Goal: Transaction & Acquisition: Obtain resource

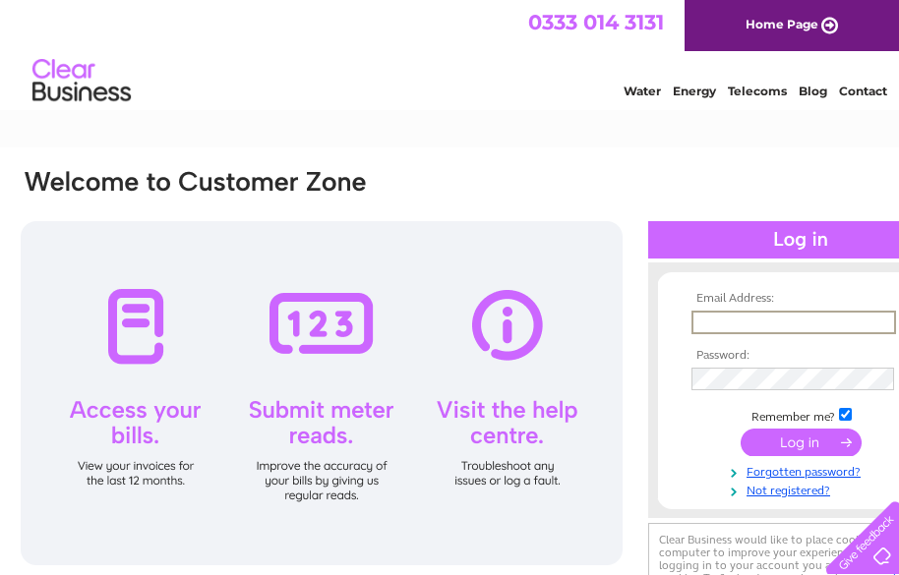
paste input "invoices@cliffordtalbot.co.uk"
type input "invoices@cliffordtalbot.co.uk"
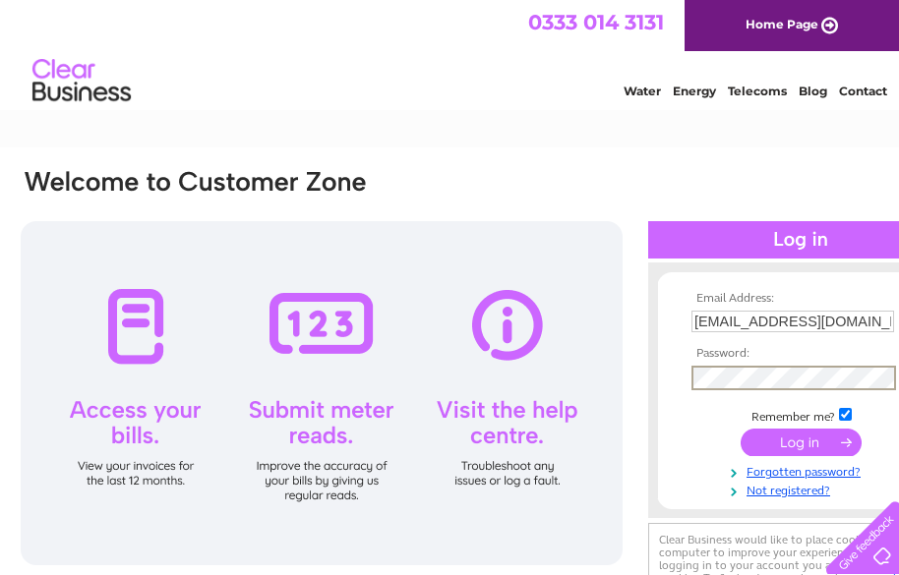
click at [845, 410] on input "checkbox" at bounding box center [845, 414] width 13 height 13
checkbox input "false"
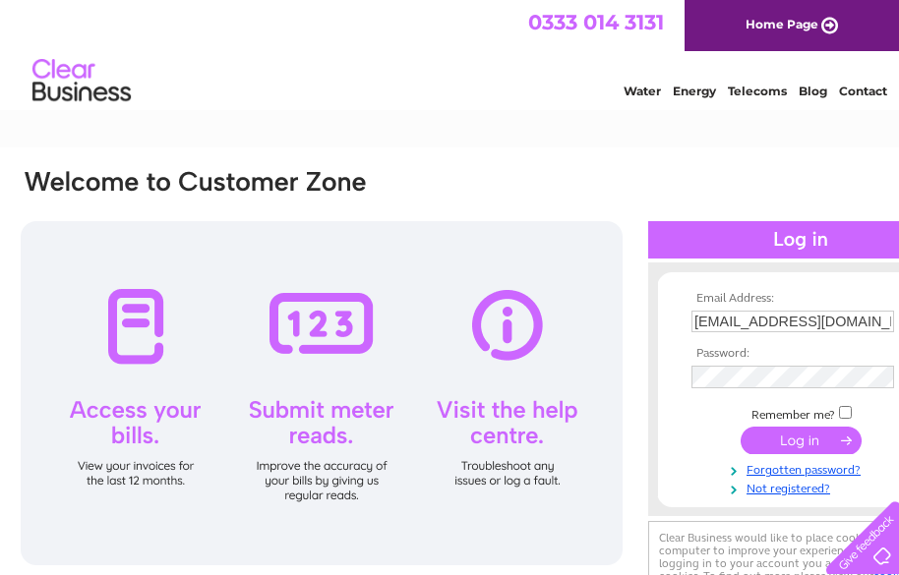
click at [827, 432] on input "submit" at bounding box center [801, 441] width 121 height 28
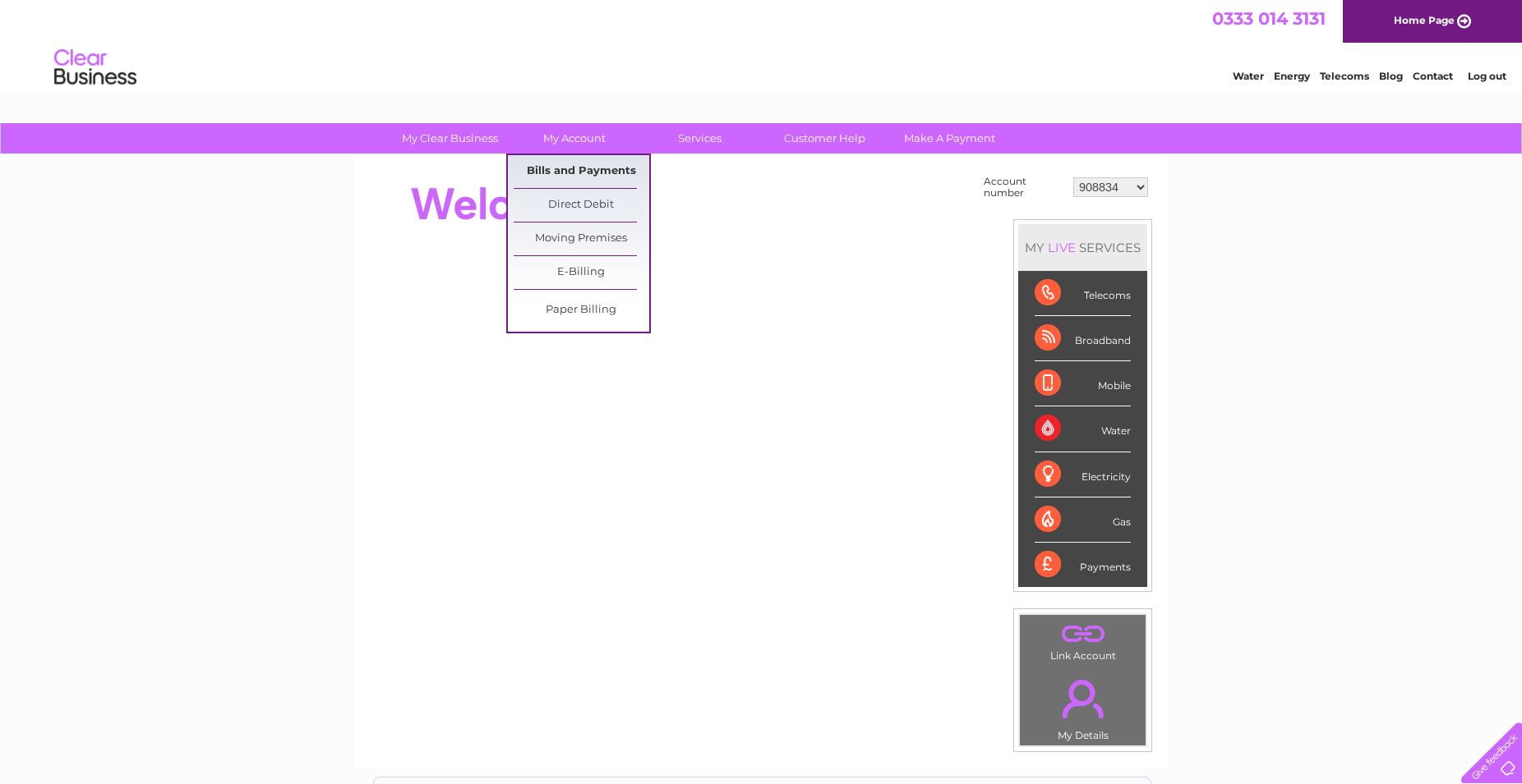
click at [556, 177] on link "Bills and Payments" at bounding box center [581, 171] width 135 height 33
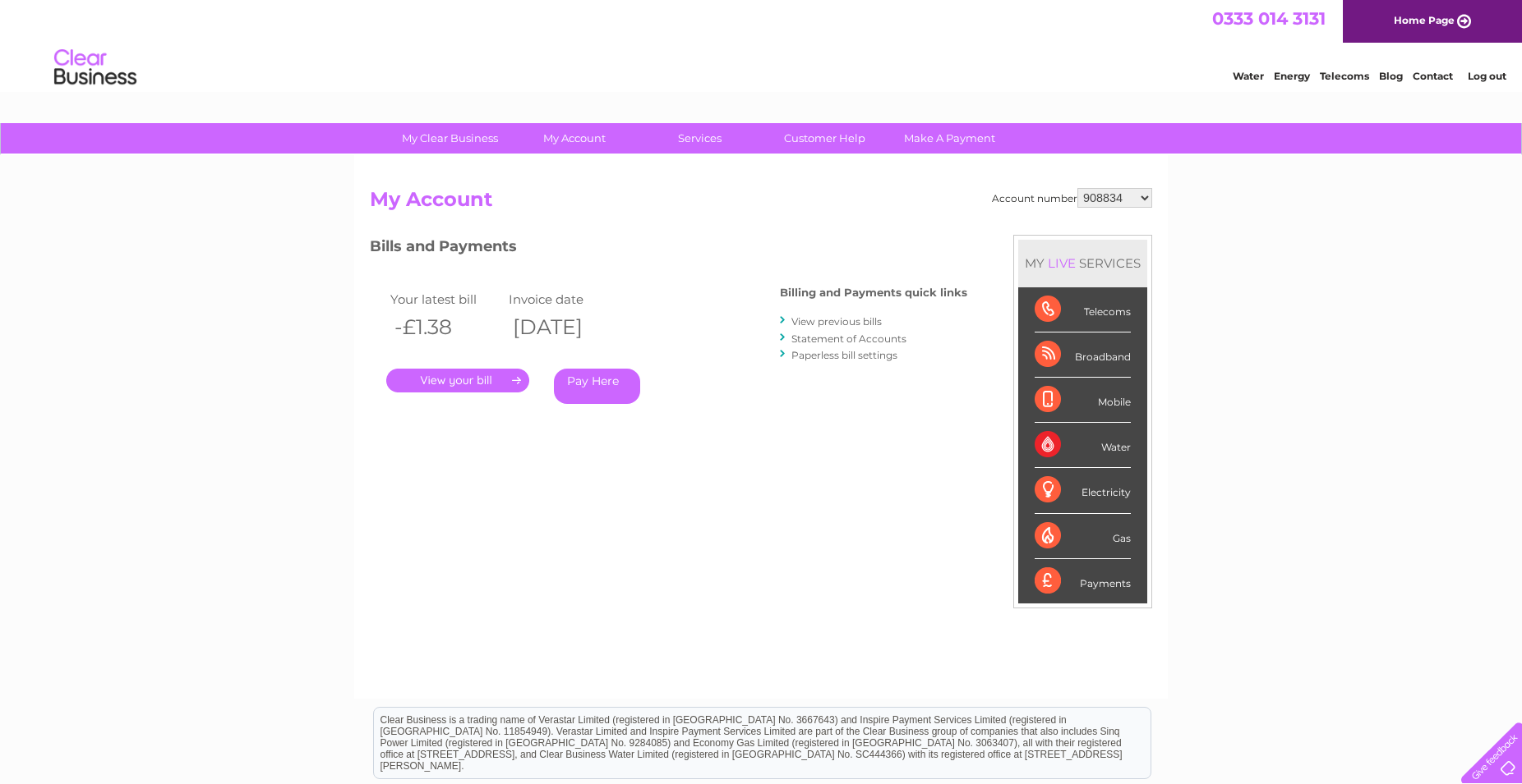
click at [1078, 188] on select "908834 908836 908837 908838 939703 949586 987973 30284132 30321742" at bounding box center [1115, 198] width 75 height 20
select select "30321742"
click option "30321742" at bounding box center [0, 0] width 0 height 0
click at [509, 371] on link "." at bounding box center [457, 381] width 143 height 24
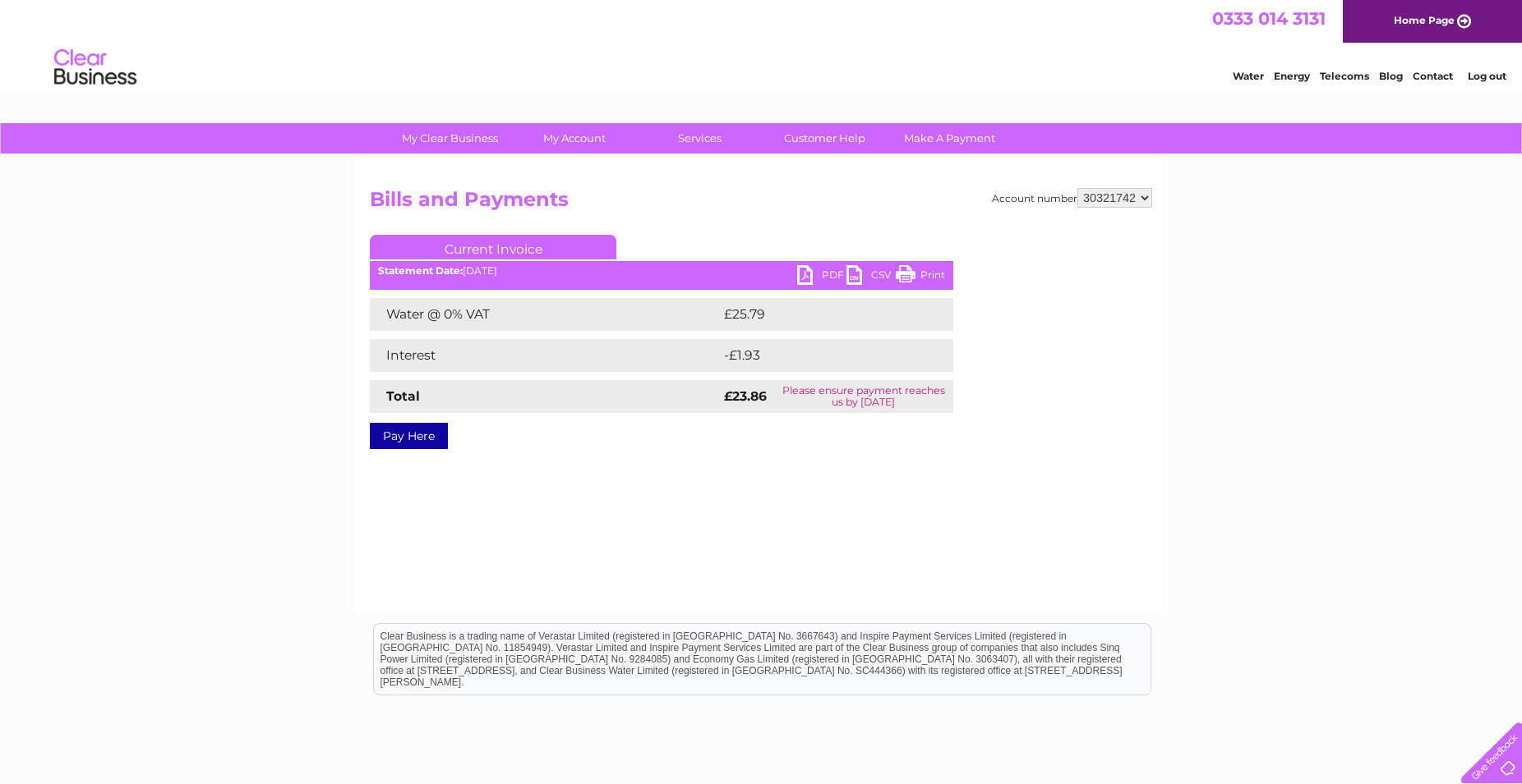
click at [822, 271] on link "PDF" at bounding box center [821, 277] width 49 height 24
click at [1078, 188] on select "908834 908836 908837 908838 939703 949586 987973 30284132 30321742" at bounding box center [1115, 198] width 75 height 20
select select "30284132"
click option "30284132" at bounding box center [0, 0] width 0 height 0
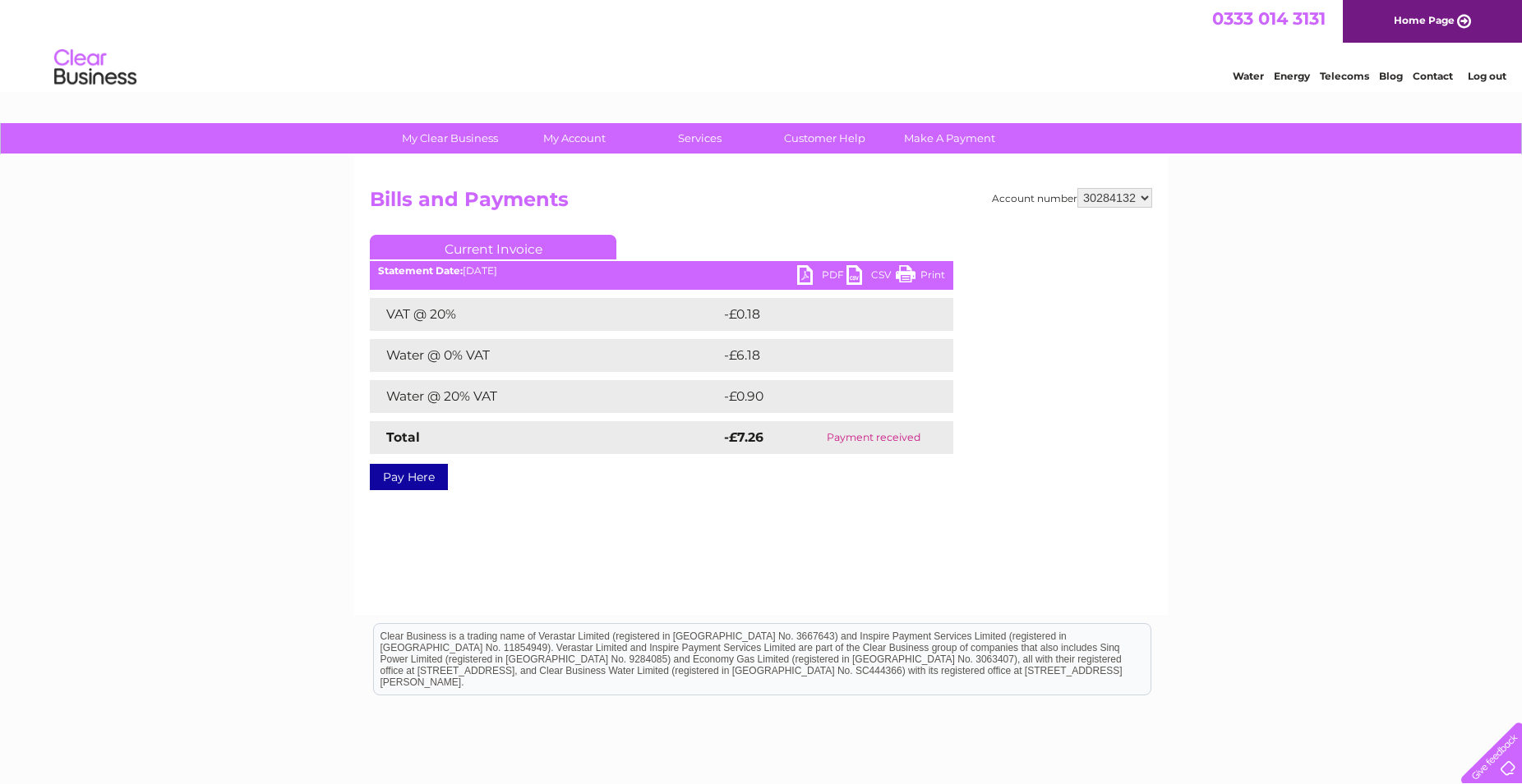
click at [1078, 188] on select "908834 908836 908837 908838 939703 949586 987973 30284132 30321742" at bounding box center [1115, 198] width 75 height 20
select select "987973"
click option "987973" at bounding box center [0, 0] width 0 height 0
